Goal: Information Seeking & Learning: Compare options

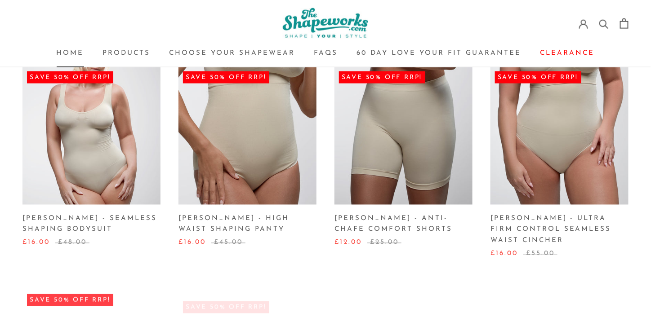
scroll to position [439, 0]
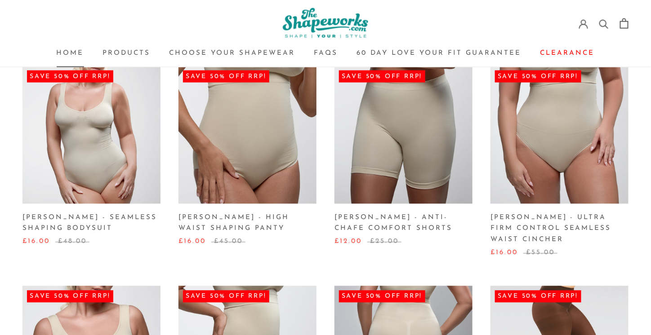
click at [125, 176] on img at bounding box center [91, 135] width 138 height 138
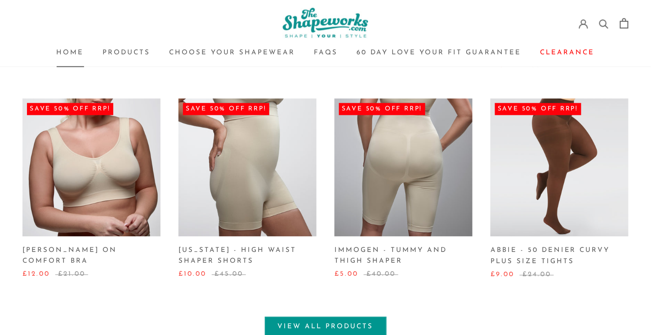
scroll to position [621, 0]
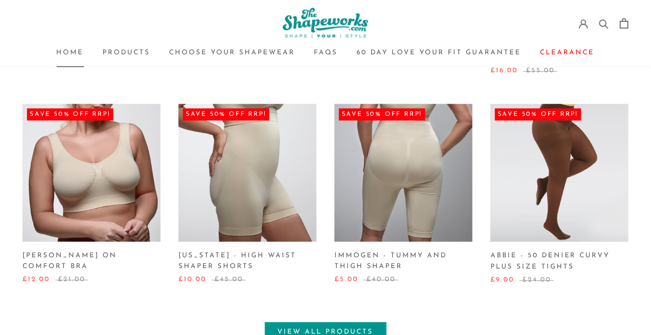
click at [442, 177] on img at bounding box center [403, 173] width 138 height 138
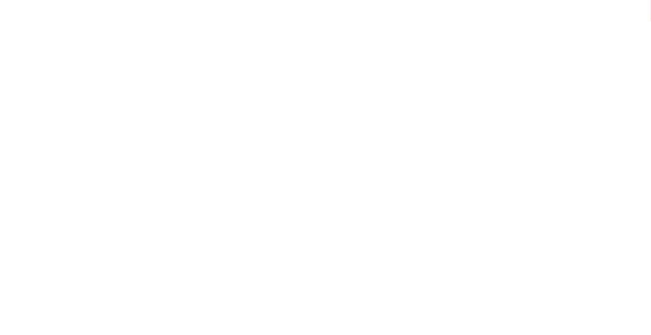
click at [145, 164] on img at bounding box center [240, 270] width 274 height 274
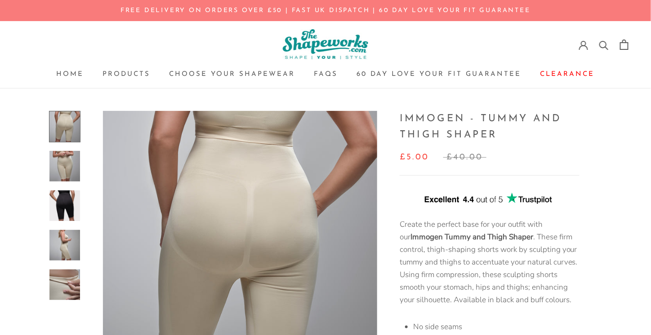
click at [65, 236] on img at bounding box center [64, 245] width 31 height 31
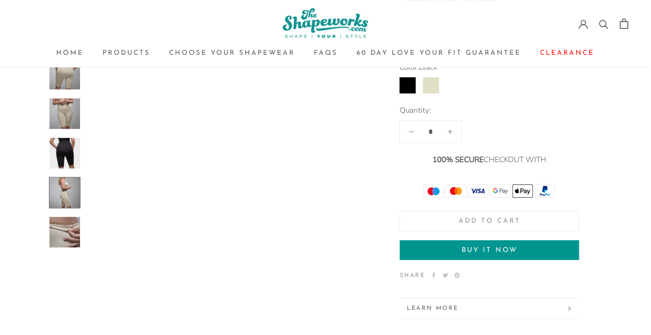
scroll to position [895, 0]
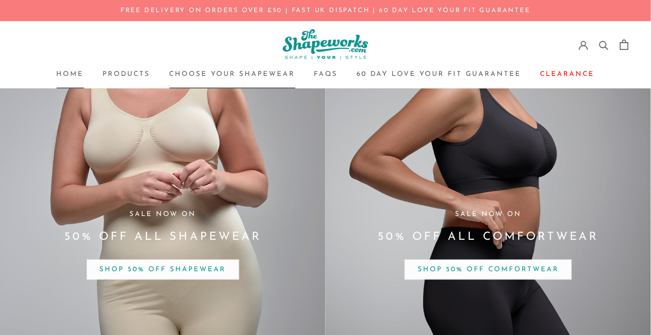
click at [257, 73] on link "Choose your Shapewear Choose your Shapewear" at bounding box center [232, 74] width 126 height 7
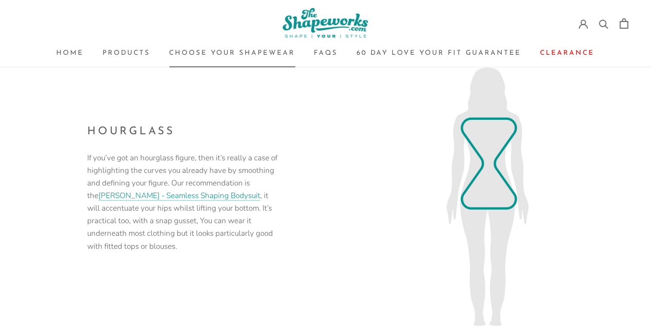
scroll to position [194, 0]
click at [145, 56] on link "Products Products" at bounding box center [127, 53] width 48 height 7
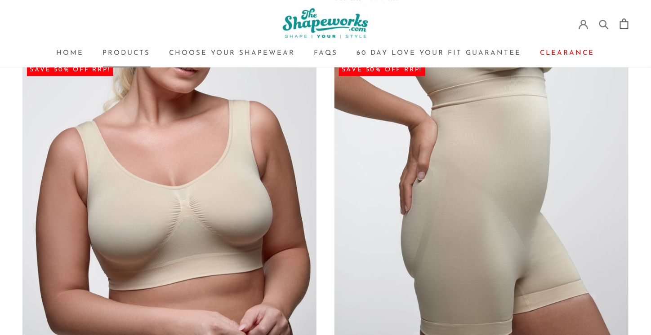
scroll to position [840, 0]
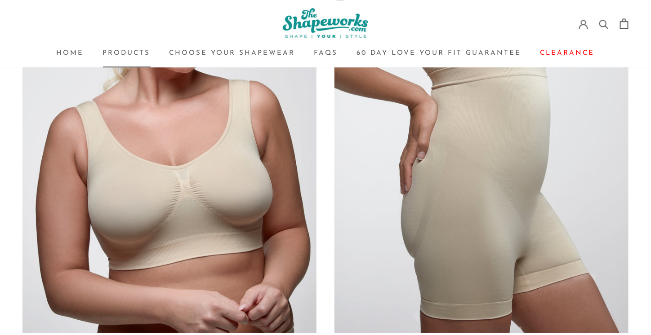
click at [442, 165] on img at bounding box center [481, 186] width 294 height 294
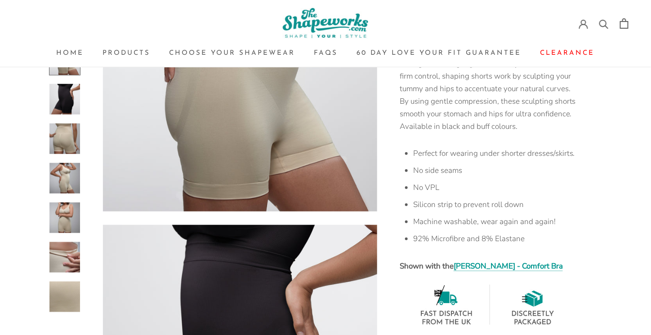
scroll to position [182, 0]
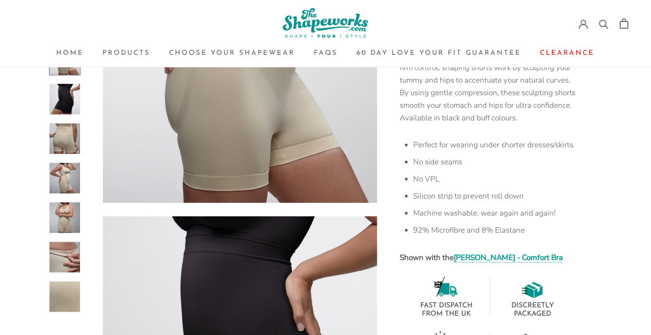
click at [65, 260] on img at bounding box center [64, 257] width 31 height 31
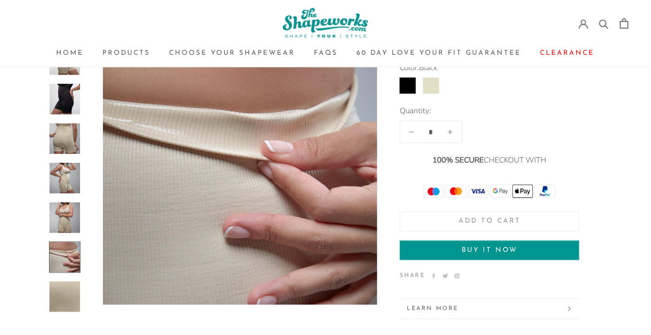
scroll to position [1519, 0]
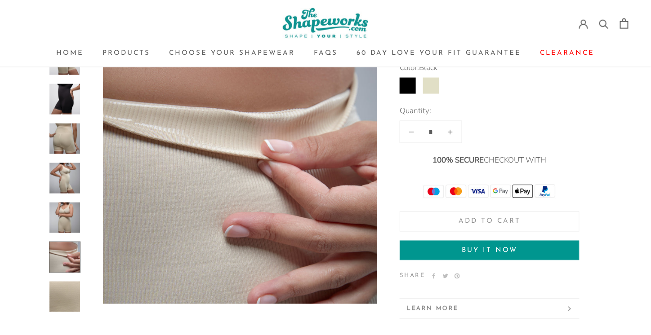
click at [64, 140] on img at bounding box center [64, 139] width 31 height 31
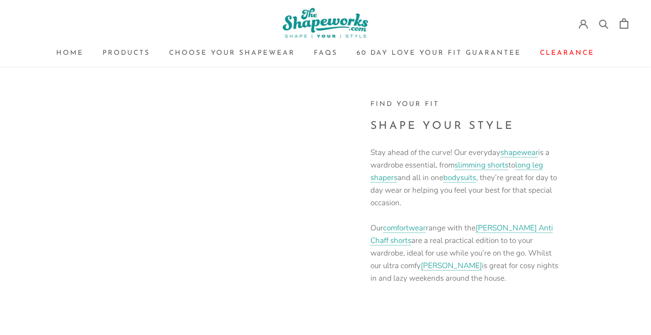
scroll to position [2505, 0]
